Goal: Information Seeking & Learning: Find specific page/section

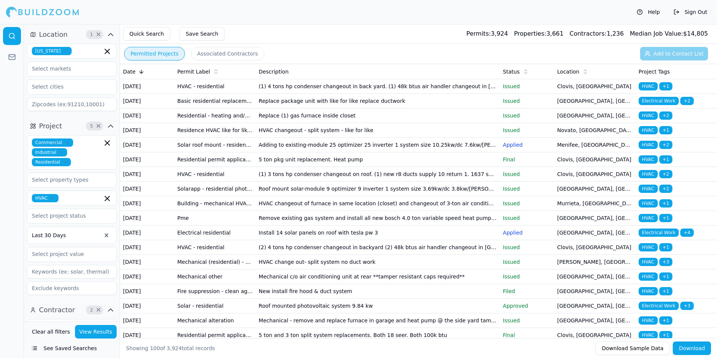
drag, startPoint x: 0, startPoint y: 0, endPoint x: 332, endPoint y: 234, distance: 406.5
click at [332, 196] on td "Roof mount solar-module 9 optimizer 9 inverter 1 system size 3.69kw/dc 3.8kw/[P…" at bounding box center [378, 188] width 244 height 15
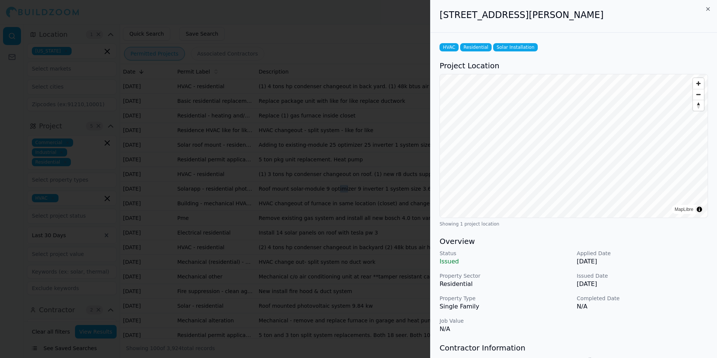
click at [321, 177] on div at bounding box center [358, 179] width 717 height 358
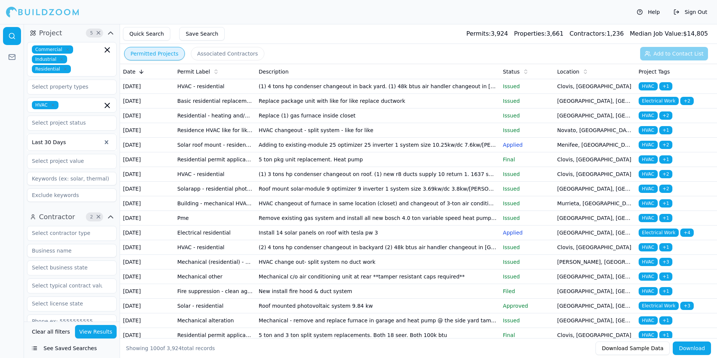
scroll to position [112, 0]
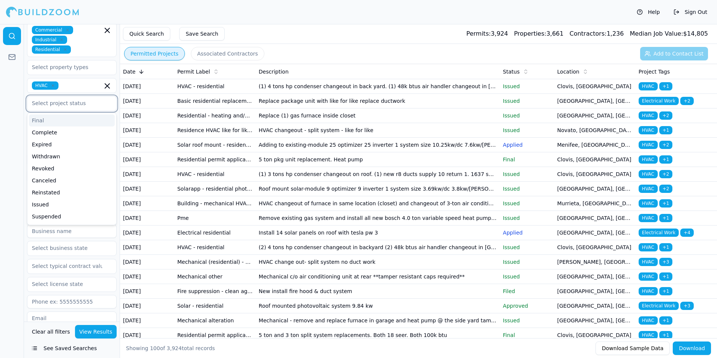
click at [68, 101] on input "text" at bounding box center [66, 102] width 79 height 13
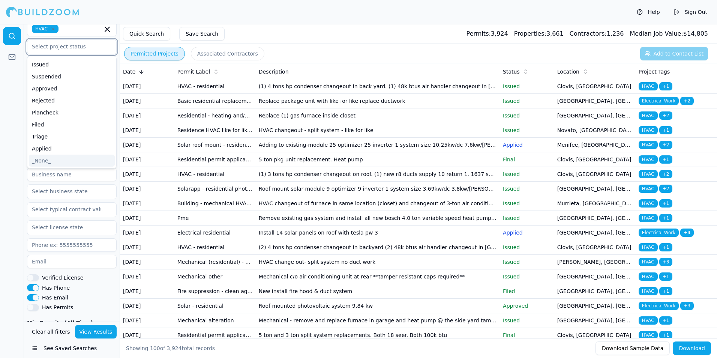
scroll to position [187, 0]
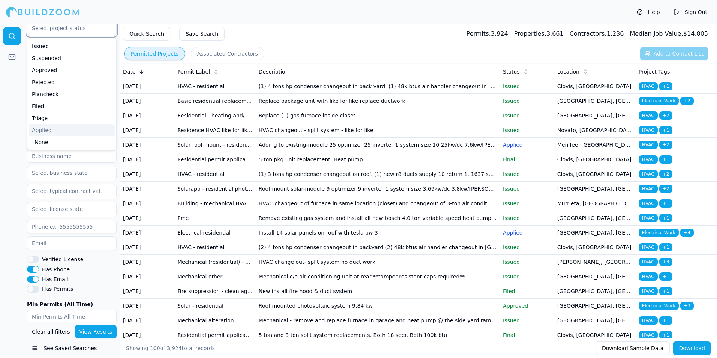
click at [50, 127] on div "Applied" at bounding box center [72, 130] width 86 height 12
click at [105, 330] on button "View Results" at bounding box center [96, 331] width 42 height 13
